Goal: Task Accomplishment & Management: Complete application form

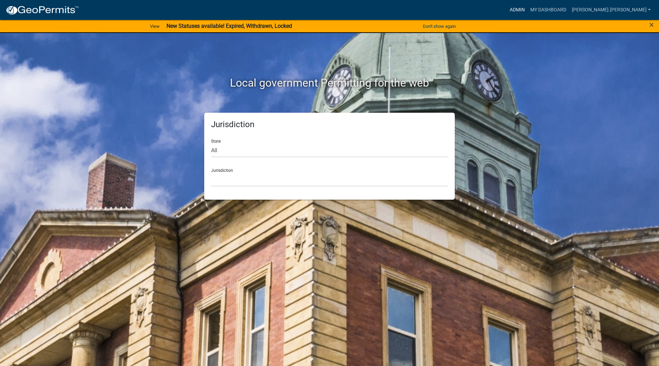
click at [528, 11] on link "Admin" at bounding box center [517, 9] width 21 height 13
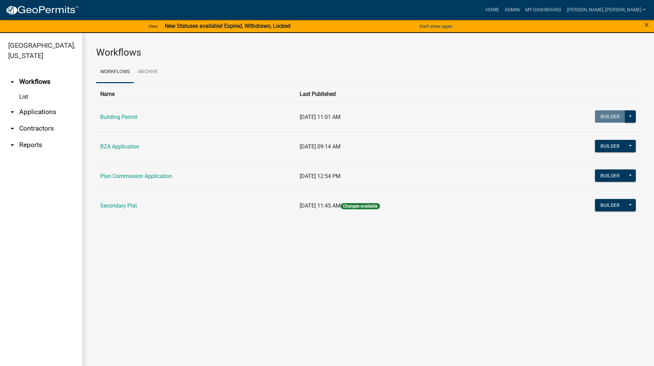
click at [35, 104] on link "arrow_drop_down Applications" at bounding box center [41, 112] width 82 height 16
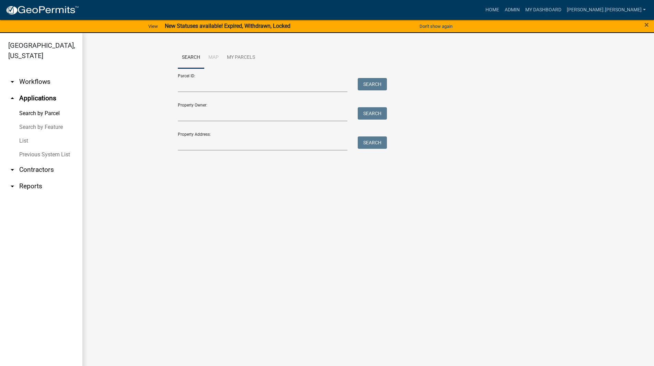
click at [30, 134] on link "List" at bounding box center [41, 141] width 82 height 14
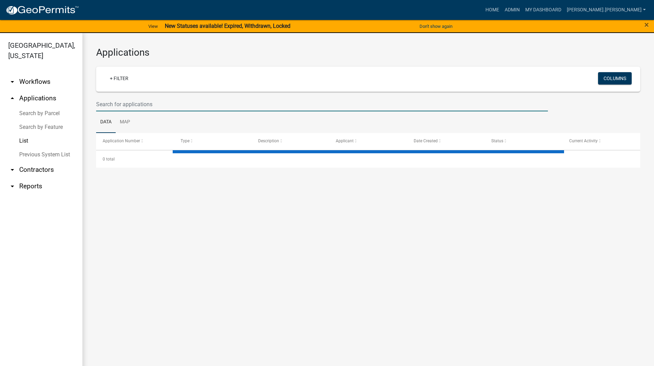
click at [163, 101] on input "text" at bounding box center [322, 104] width 452 height 14
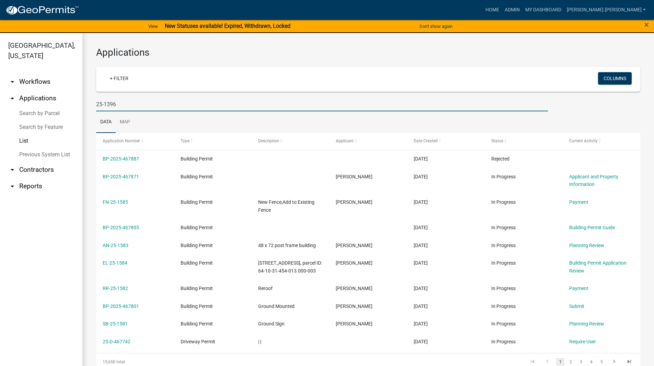
type input "25-1396"
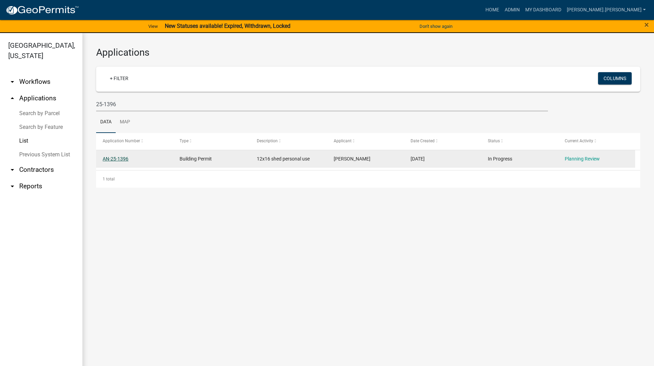
click at [115, 160] on link "AN-25-1396" at bounding box center [116, 158] width 26 height 5
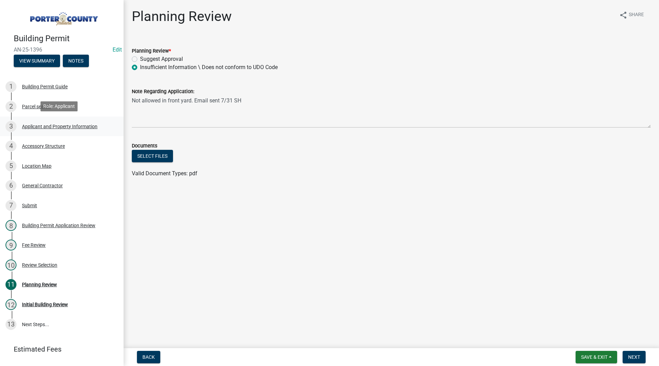
click at [66, 129] on div "3 Applicant and Property Information" at bounding box center [58, 126] width 107 height 11
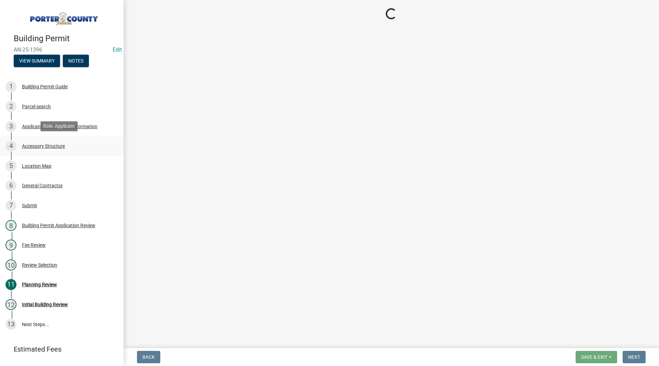
click at [56, 140] on div "4 Accessory Structure" at bounding box center [58, 145] width 107 height 11
select select "403f4b3c-c23a-4b9f-b6b7-b4f73366513c"
select select "ea6751d4-6bf7-4a16-89ee-f7801ab82aa1"
select select "271bd504-2c49-4a3f-937e-0db1d3436bac"
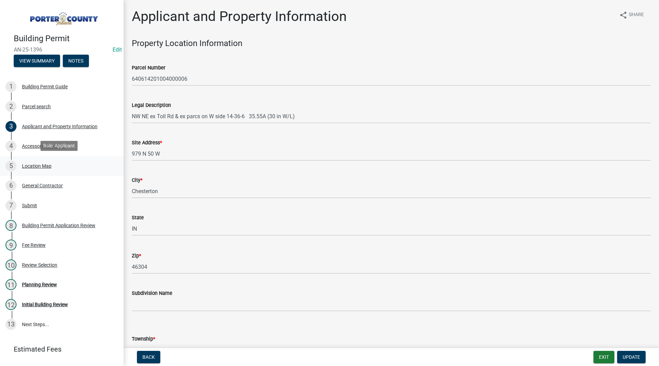
click at [50, 164] on div "Location Map" at bounding box center [37, 165] width 30 height 5
select select "b3000bfd-f408-4deb-8000-b6d1b85894a4"
select select "968dc824-c675-4889-9261-eecf15873776"
select select "29856c7f-eeba-4e54-97cb-4d08c5c5b677"
select select "d4b8d1da-05eb-44cd-bbb6-c979fa719f22"
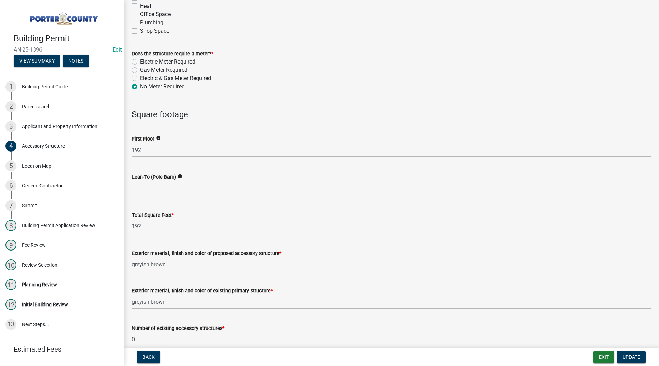
scroll to position [687, 0]
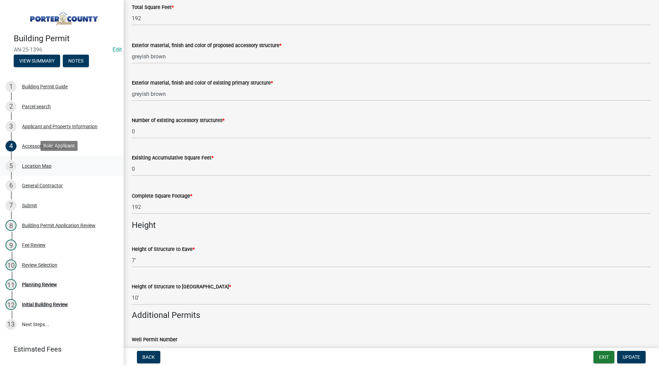
click at [28, 167] on div "Location Map" at bounding box center [37, 165] width 30 height 5
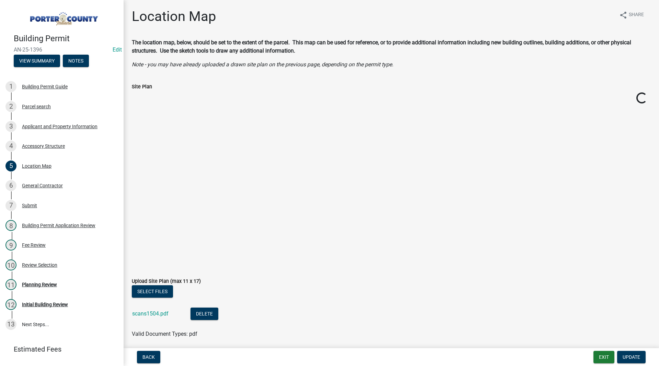
scroll to position [26, 0]
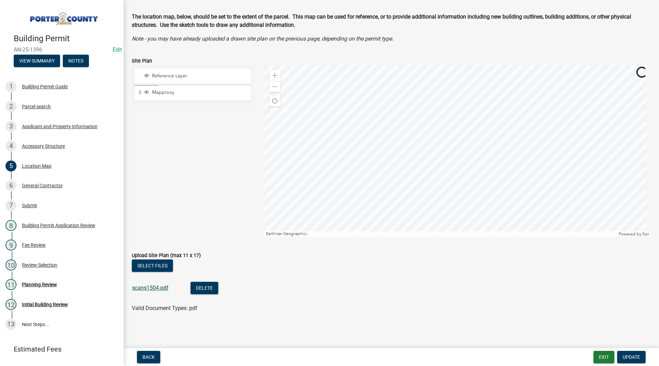
click at [158, 288] on link "scans1504.pdf" at bounding box center [150, 287] width 36 height 7
click at [72, 124] on div "Applicant and Property Information" at bounding box center [60, 126] width 76 height 5
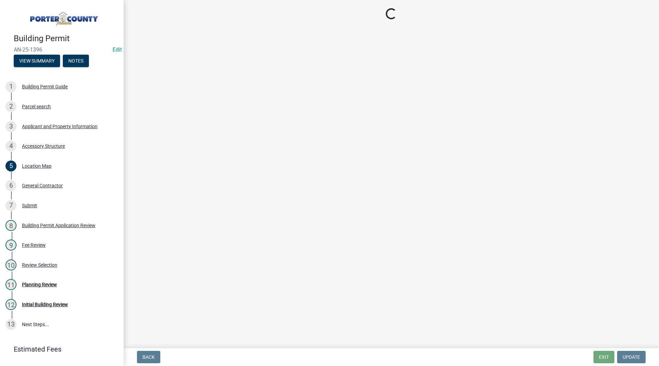
select select "403f4b3c-c23a-4b9f-b6b7-b4f73366513c"
select select "ea6751d4-6bf7-4a16-89ee-f7801ab82aa1"
select select "271bd504-2c49-4a3f-937e-0db1d3436bac"
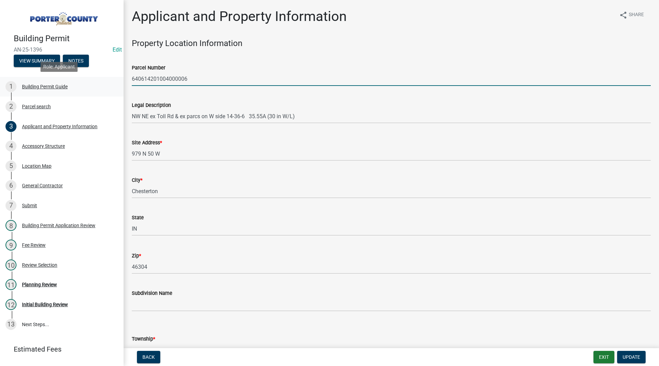
drag, startPoint x: 215, startPoint y: 80, endPoint x: 117, endPoint y: 80, distance: 98.2
click at [117, 80] on div "Building Permit AN-25-1396 Edit View Summary Notes 1 Building Permit Guide 2 Pa…" at bounding box center [329, 183] width 659 height 366
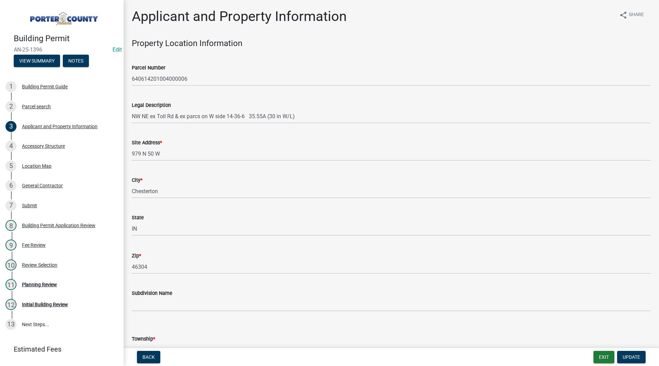
click at [161, 133] on div "Site Address * [STREET_ADDRESS]" at bounding box center [391, 145] width 519 height 32
drag, startPoint x: 160, startPoint y: 154, endPoint x: 128, endPoint y: 159, distance: 33.0
click at [128, 159] on div "Site Address * [STREET_ADDRESS]" at bounding box center [392, 145] width 530 height 32
click at [139, 166] on div "City * Chesterton" at bounding box center [391, 182] width 519 height 32
